Goal: Task Accomplishment & Management: Manage account settings

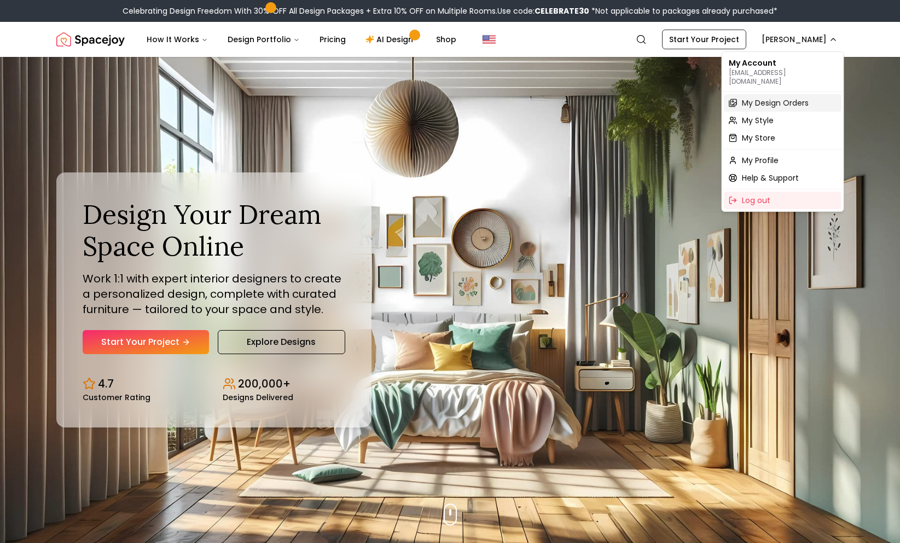
click at [767, 97] on span "My Design Orders" at bounding box center [775, 102] width 67 height 11
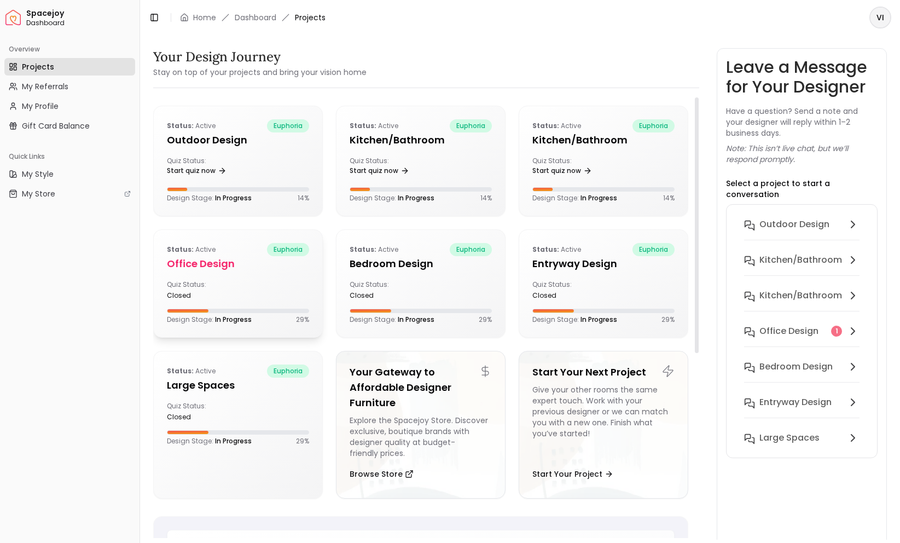
click at [288, 251] on span "euphoria" at bounding box center [288, 249] width 42 height 13
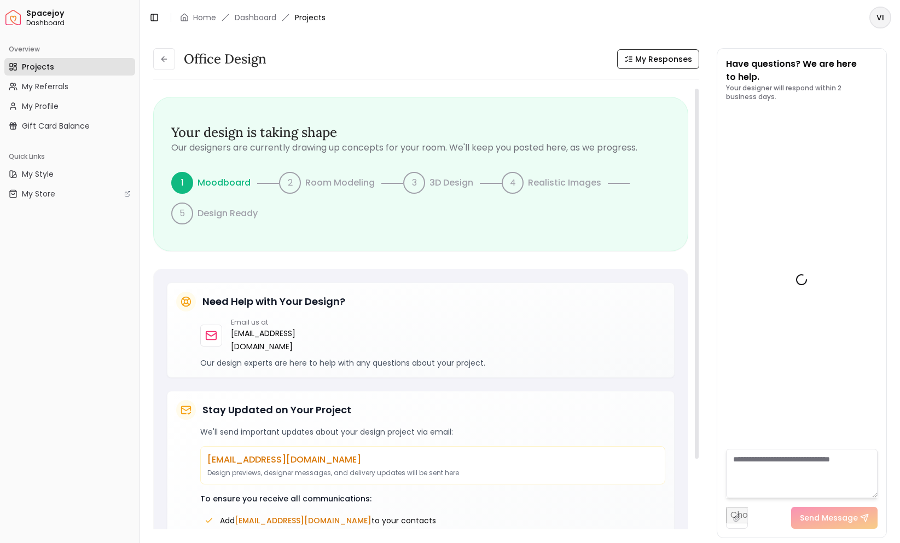
scroll to position [1031, 0]
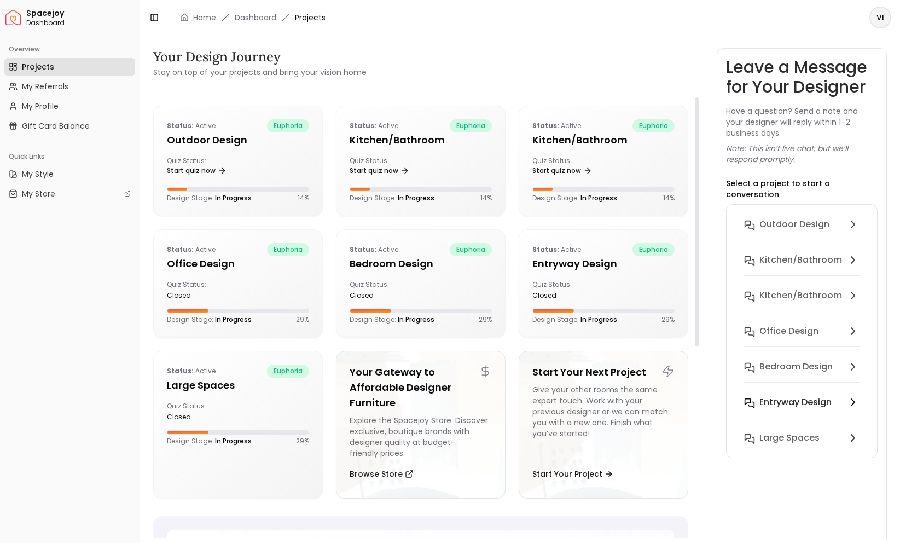
click at [771, 391] on button "entryway design" at bounding box center [801, 409] width 133 height 36
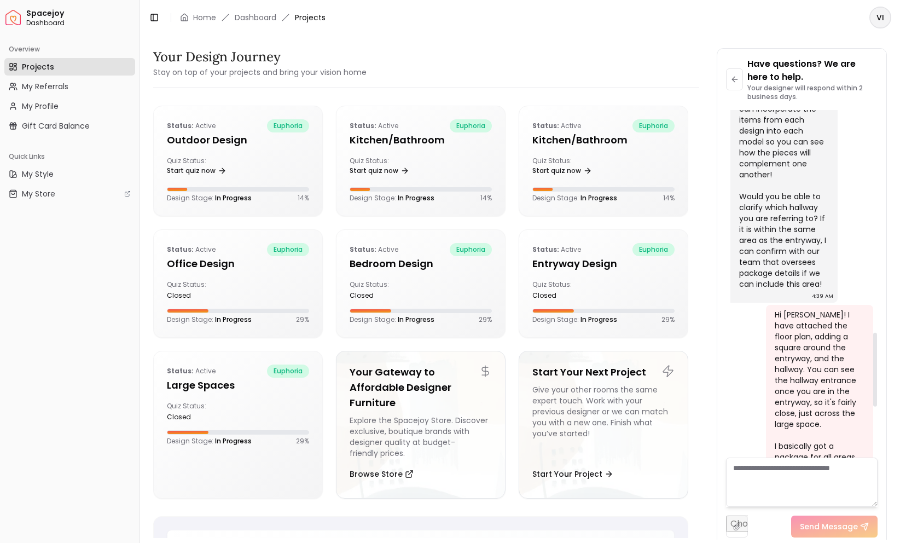
scroll to position [1279, 0]
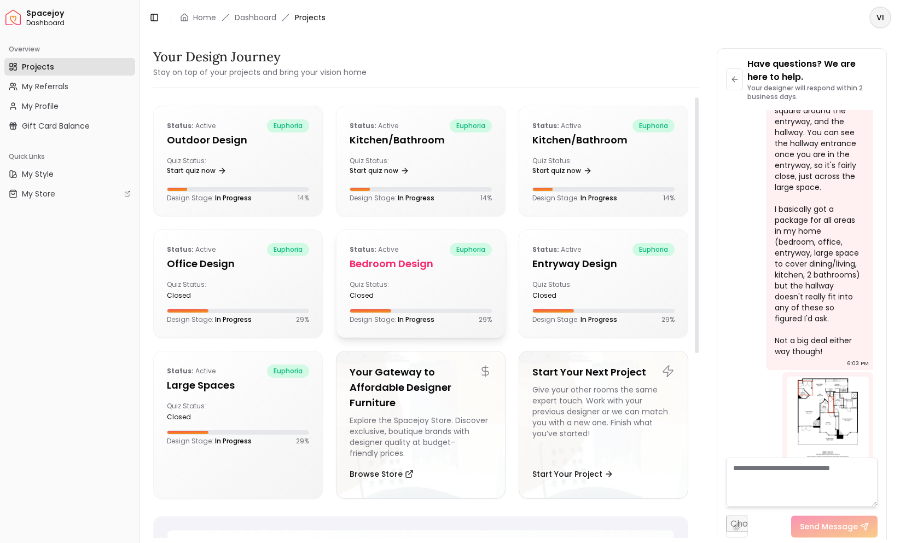
click at [374, 292] on div "closed" at bounding box center [383, 295] width 67 height 9
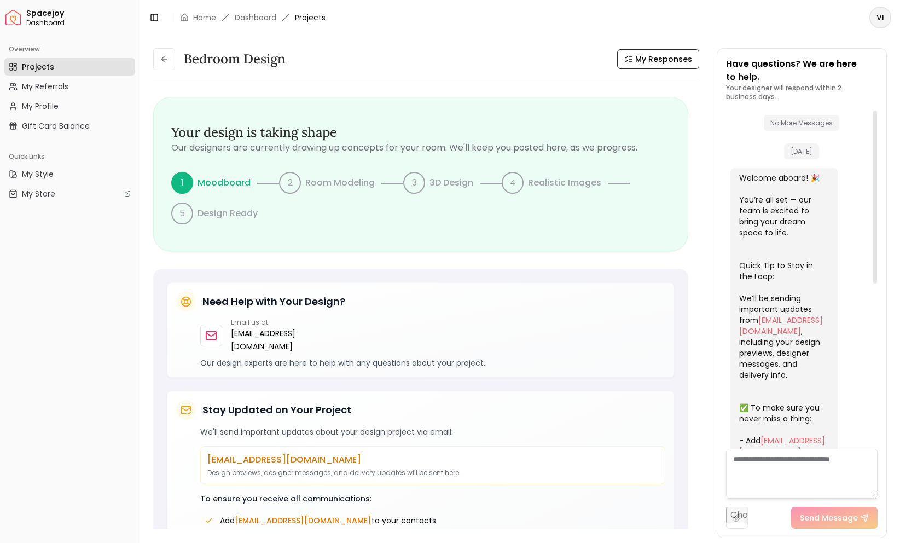
scroll to position [322, 0]
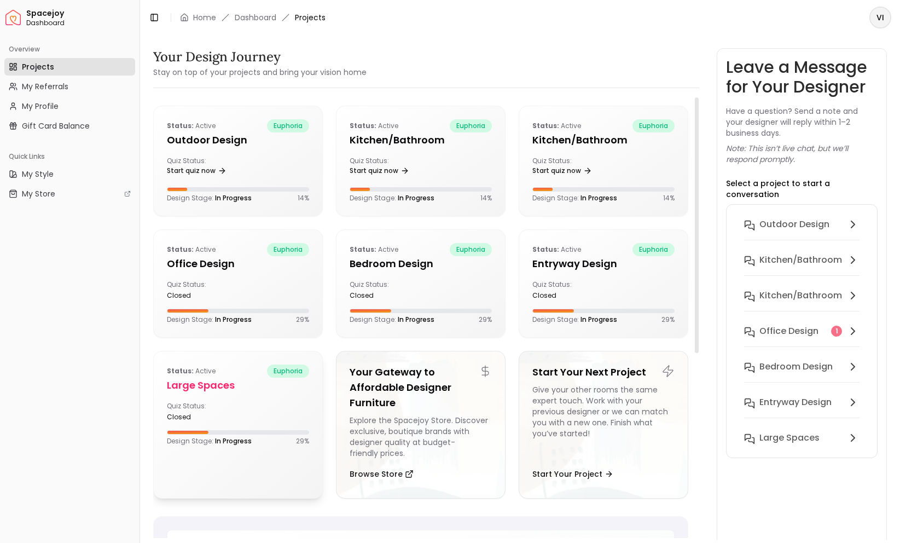
click at [209, 389] on h5 "Large Spaces" at bounding box center [238, 384] width 142 height 15
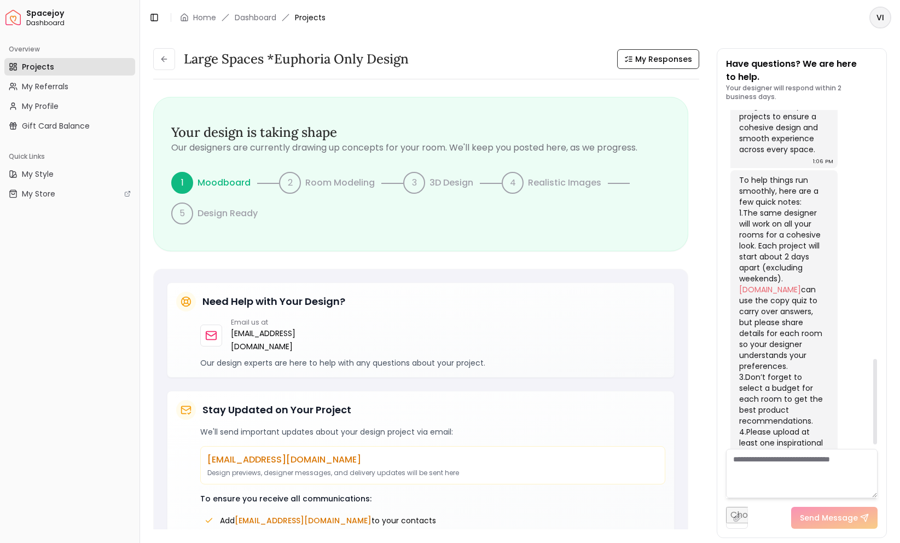
scroll to position [979, 0]
